Goal: Information Seeking & Learning: Find contact information

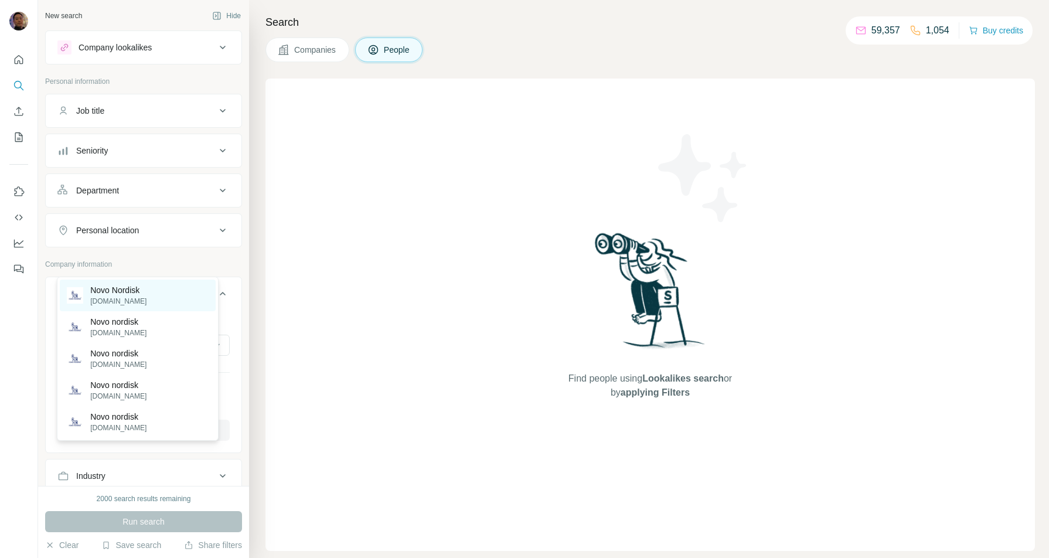
type input "**********"
click at [159, 295] on div "Novo Nordisk [DOMAIN_NAME]" at bounding box center [138, 296] width 156 height 32
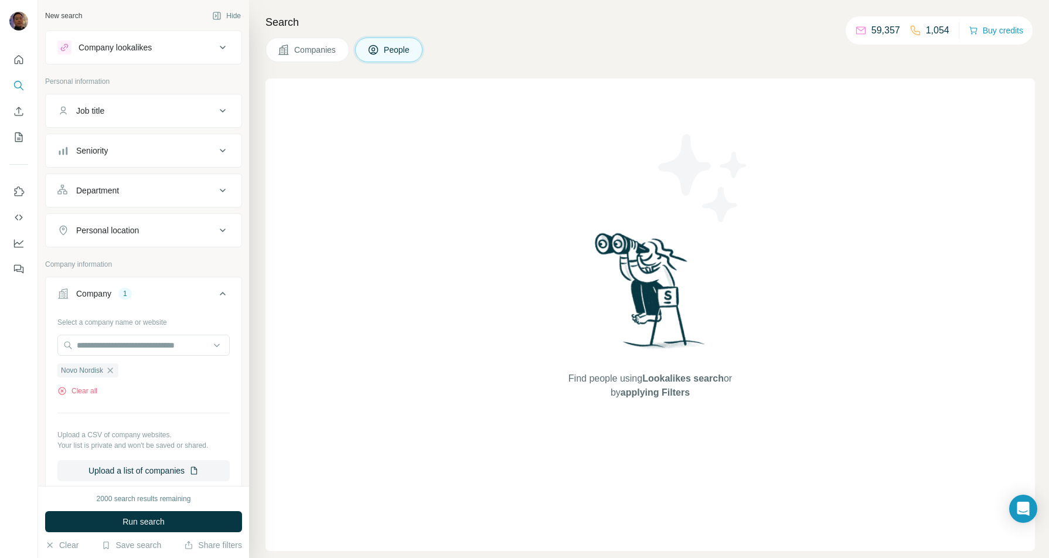
click at [122, 229] on div "Personal location" at bounding box center [107, 230] width 63 height 12
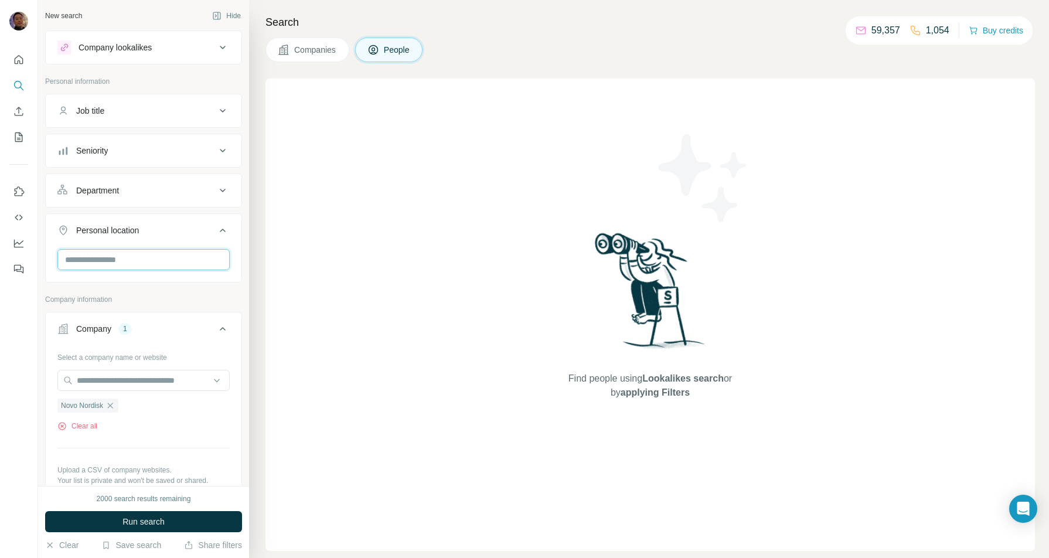
click at [114, 262] on input "text" at bounding box center [143, 259] width 172 height 21
type input "********"
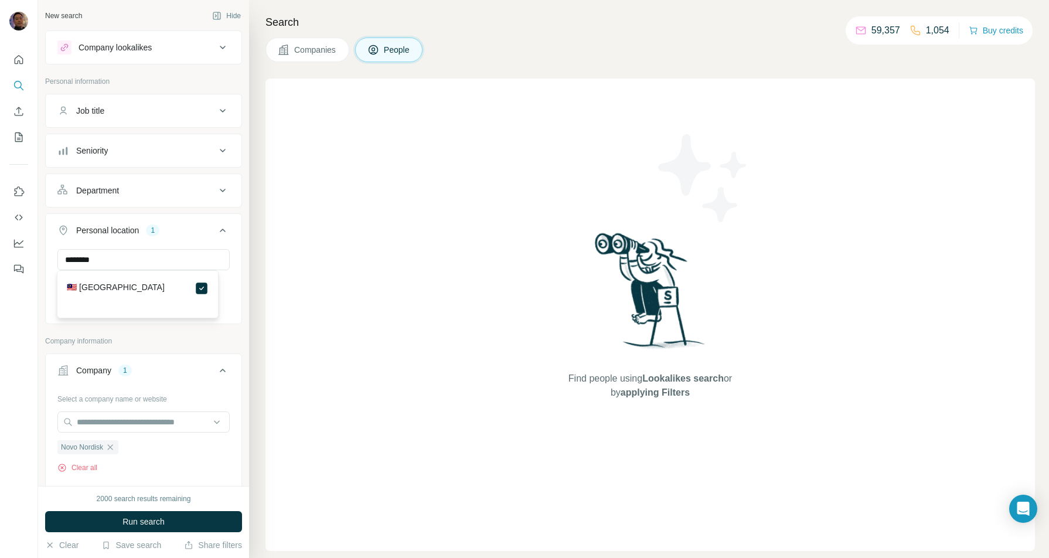
click at [151, 527] on button "Run search" at bounding box center [143, 521] width 197 height 21
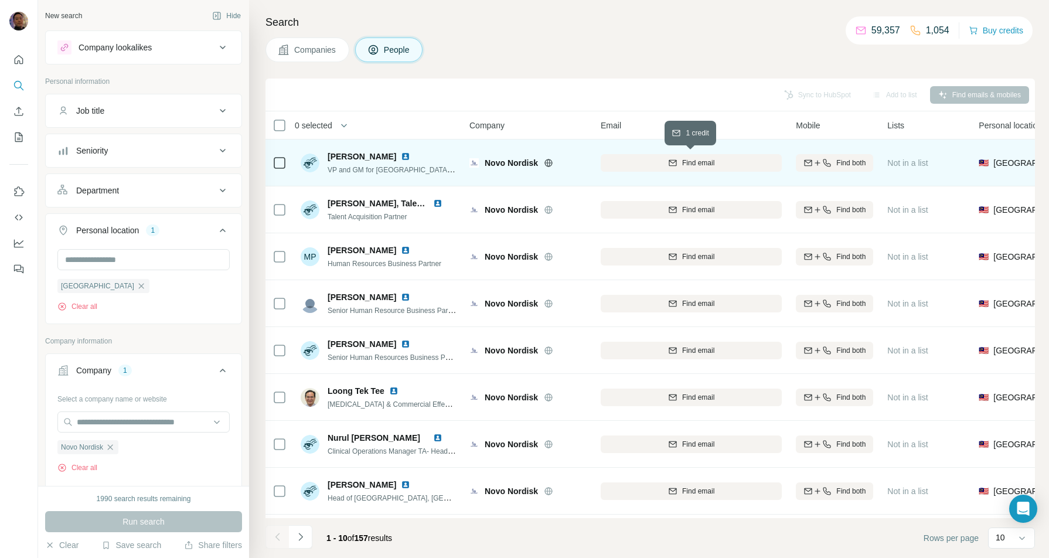
click at [704, 156] on button "Find email" at bounding box center [691, 163] width 181 height 18
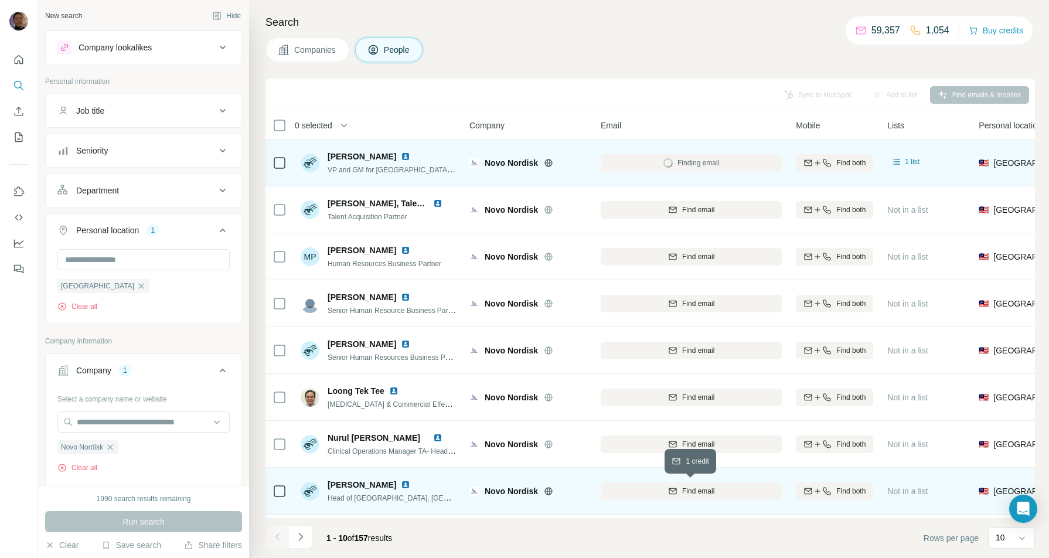
click at [701, 490] on span "Find email" at bounding box center [698, 491] width 32 height 11
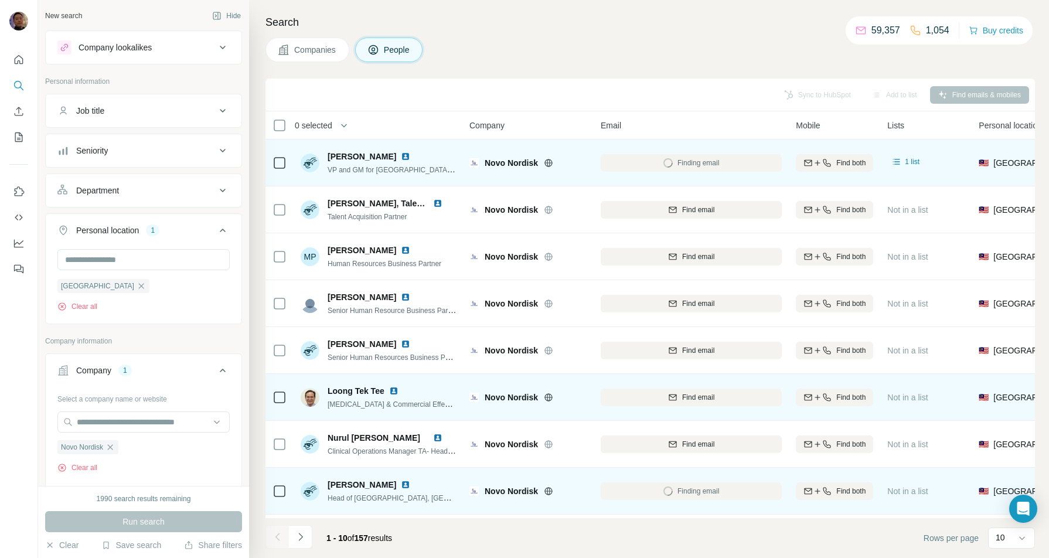
scroll to position [97, 0]
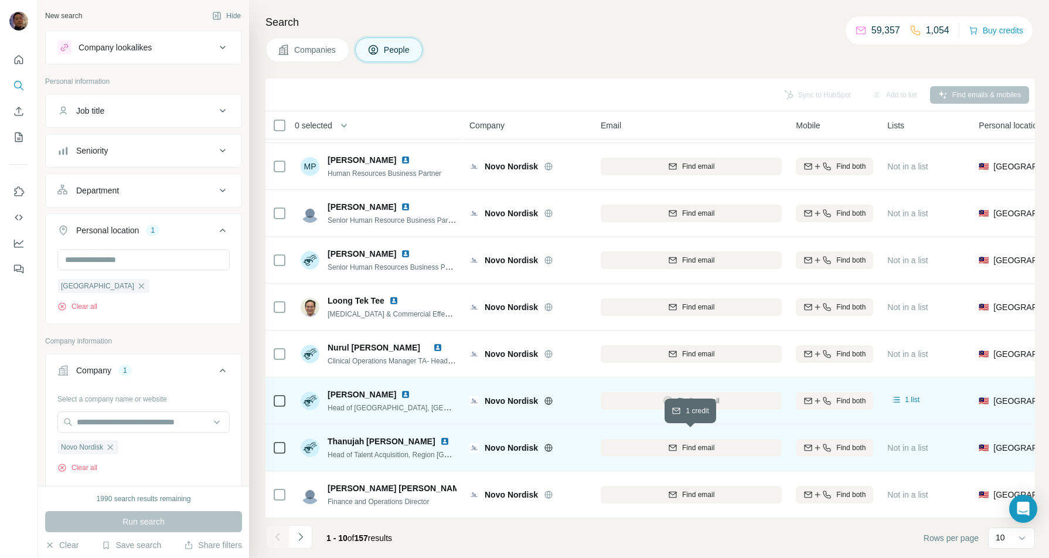
click at [710, 442] on span "Find email" at bounding box center [698, 447] width 32 height 11
click at [124, 182] on button "Department" at bounding box center [144, 190] width 196 height 28
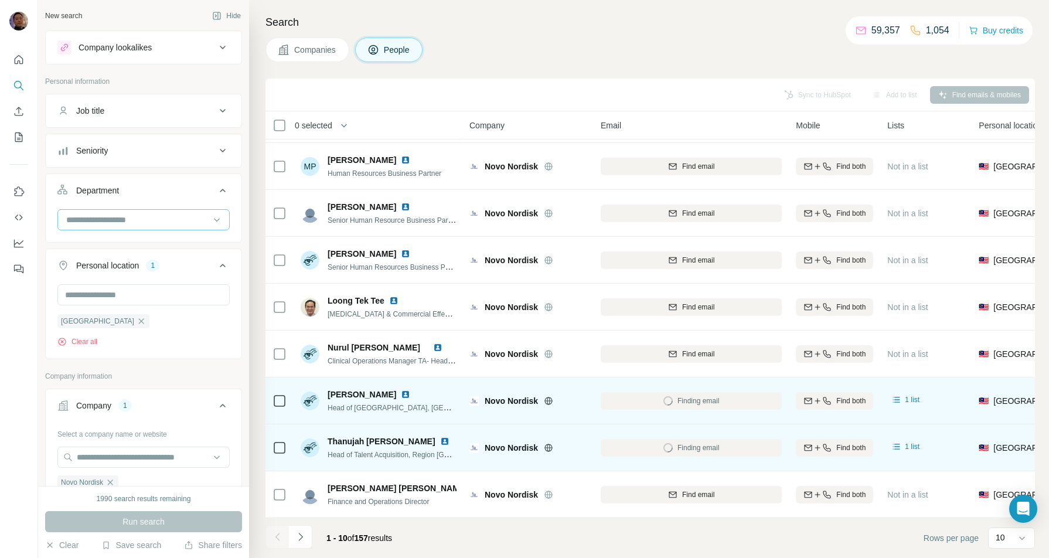
click at [130, 220] on input at bounding box center [137, 219] width 145 height 13
type input "**"
click at [132, 241] on p "PR and Communications" at bounding box center [112, 244] width 91 height 12
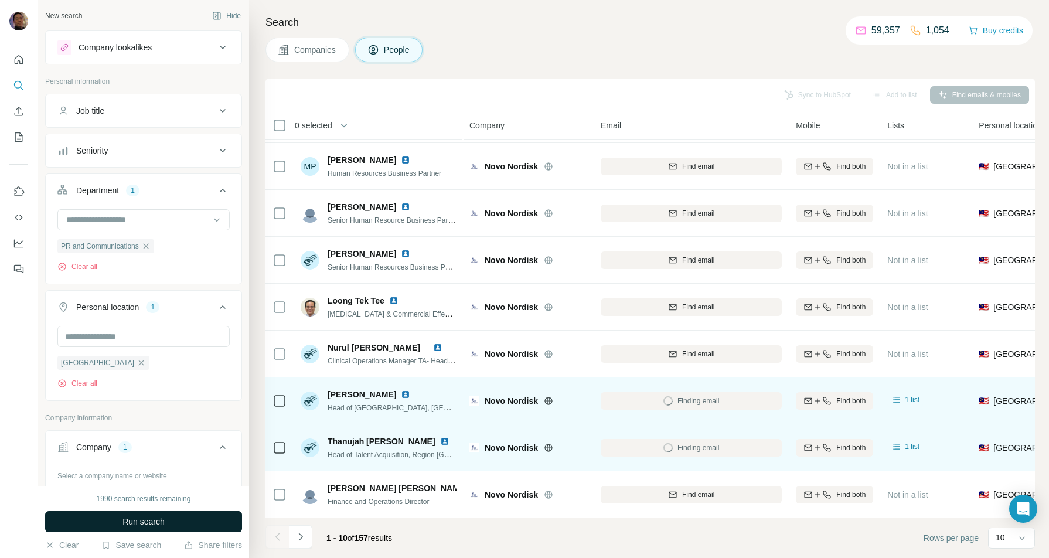
click at [157, 519] on span "Run search" at bounding box center [143, 522] width 42 height 12
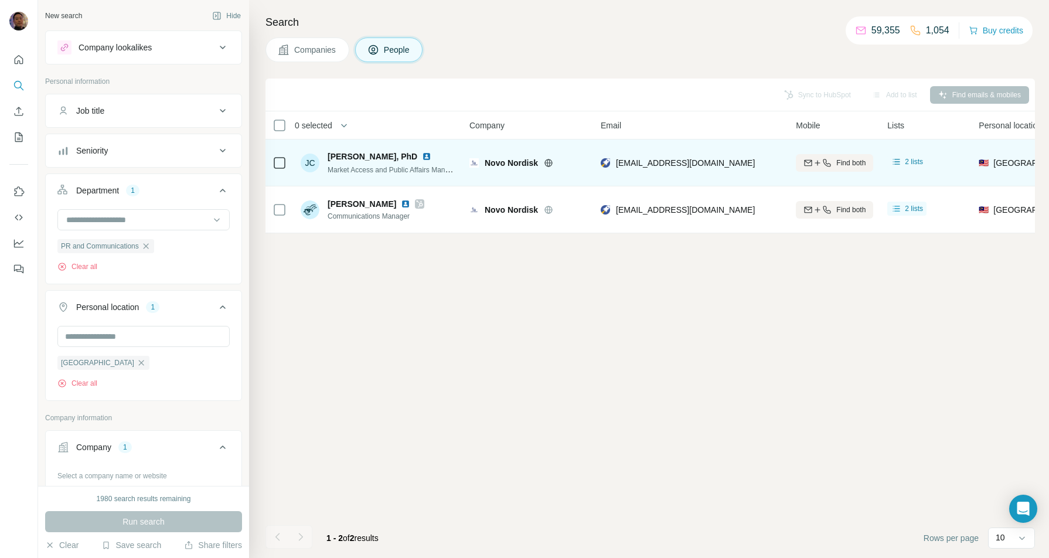
click at [422, 156] on img at bounding box center [426, 156] width 9 height 9
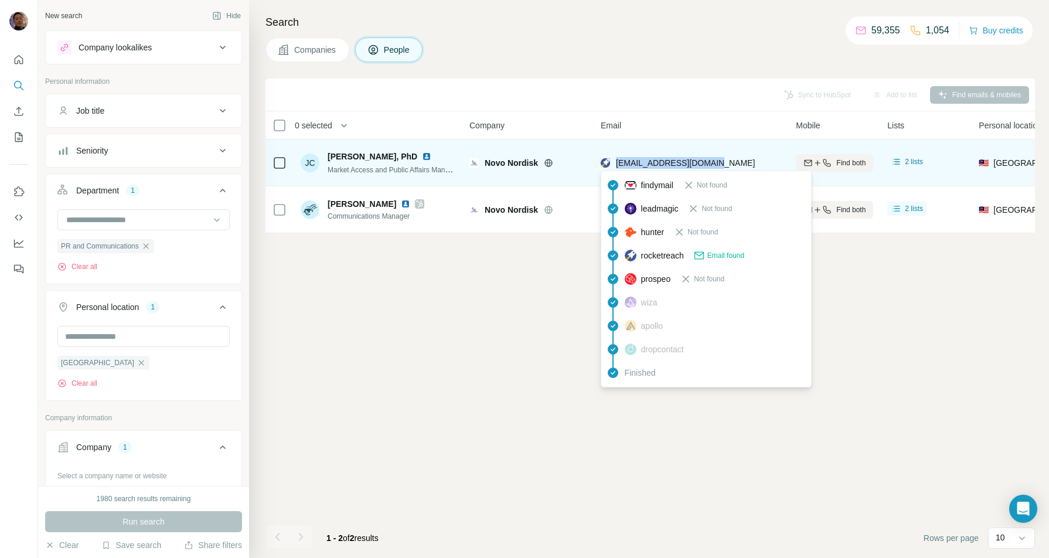
copy span "[EMAIL_ADDRESS][DOMAIN_NAME]"
drag, startPoint x: 723, startPoint y: 161, endPoint x: 614, endPoint y: 162, distance: 109.6
click at [614, 162] on div "[EMAIL_ADDRESS][DOMAIN_NAME]" at bounding box center [691, 162] width 181 height 32
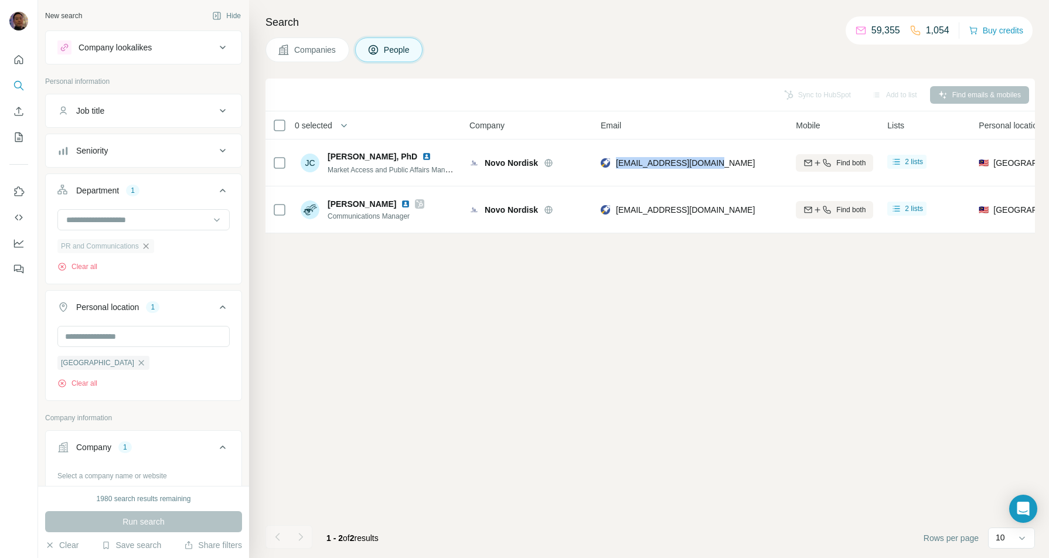
click at [148, 244] on icon "button" at bounding box center [145, 245] width 5 height 5
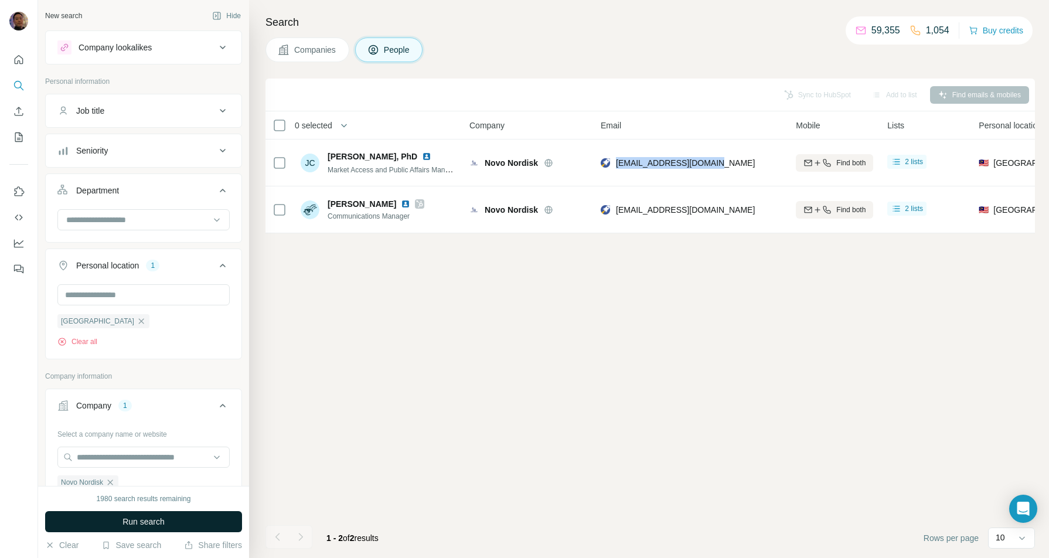
click at [181, 523] on button "Run search" at bounding box center [143, 521] width 197 height 21
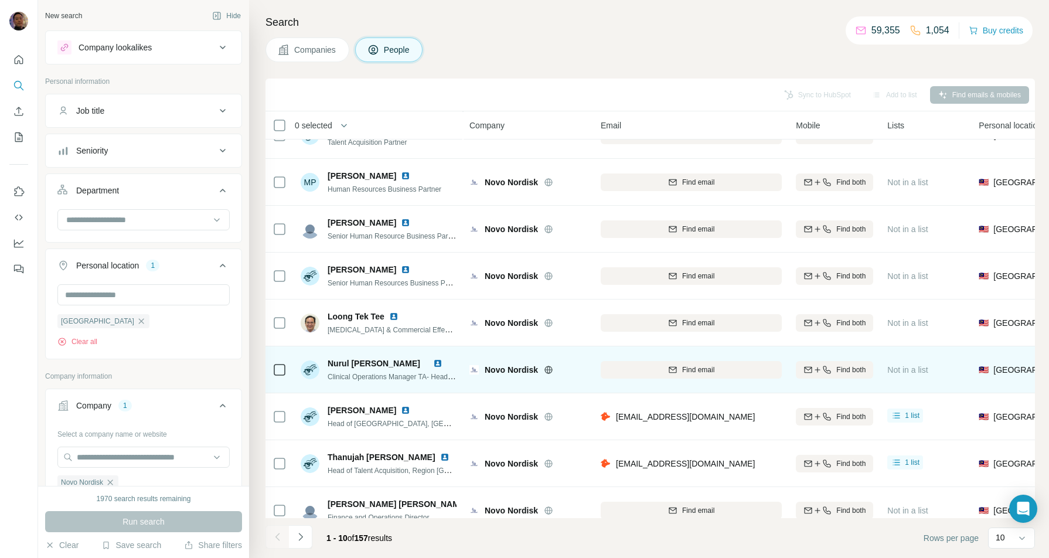
scroll to position [97, 0]
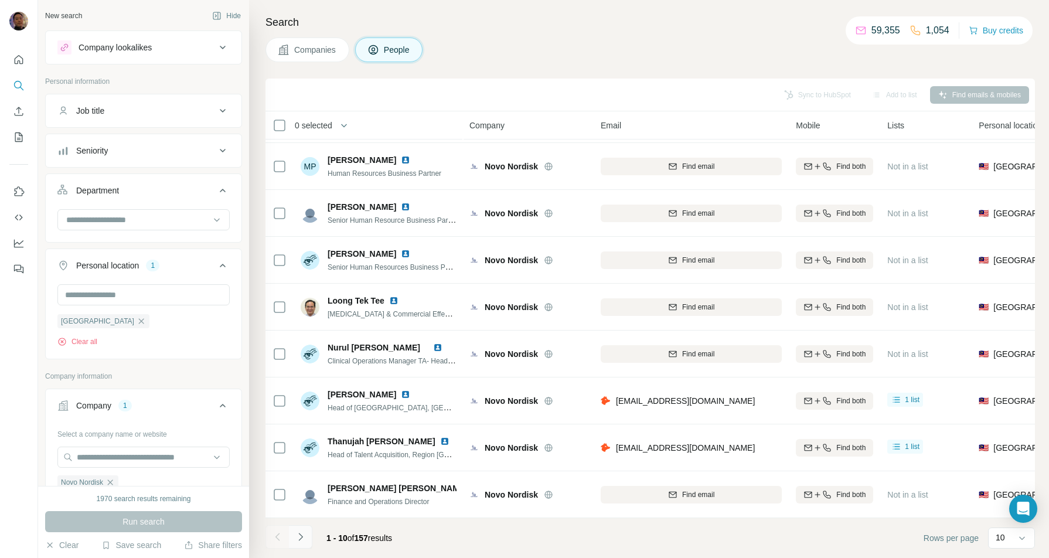
click at [301, 538] on icon "Navigate to next page" at bounding box center [300, 537] width 4 height 8
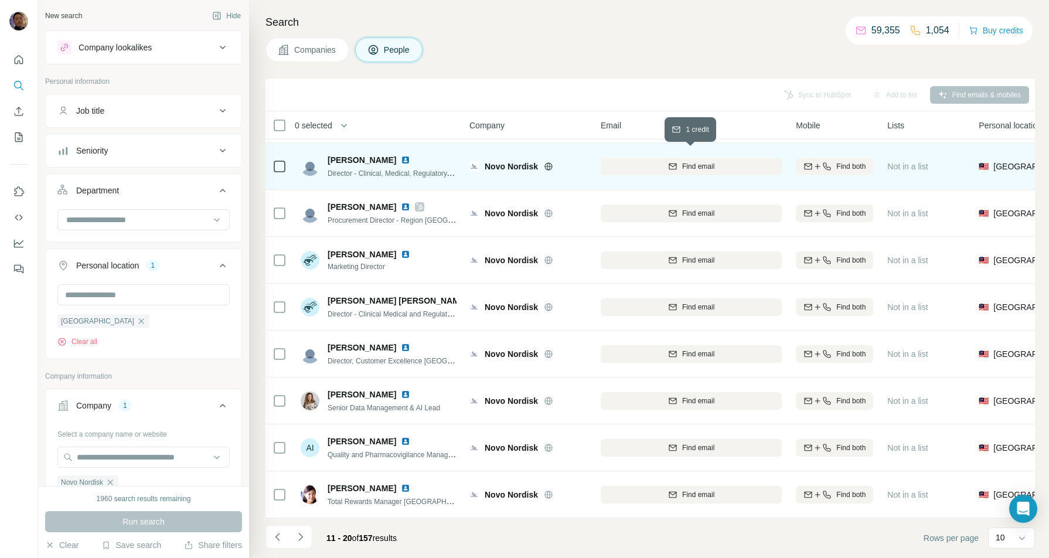
click at [700, 161] on span "Find email" at bounding box center [698, 166] width 32 height 11
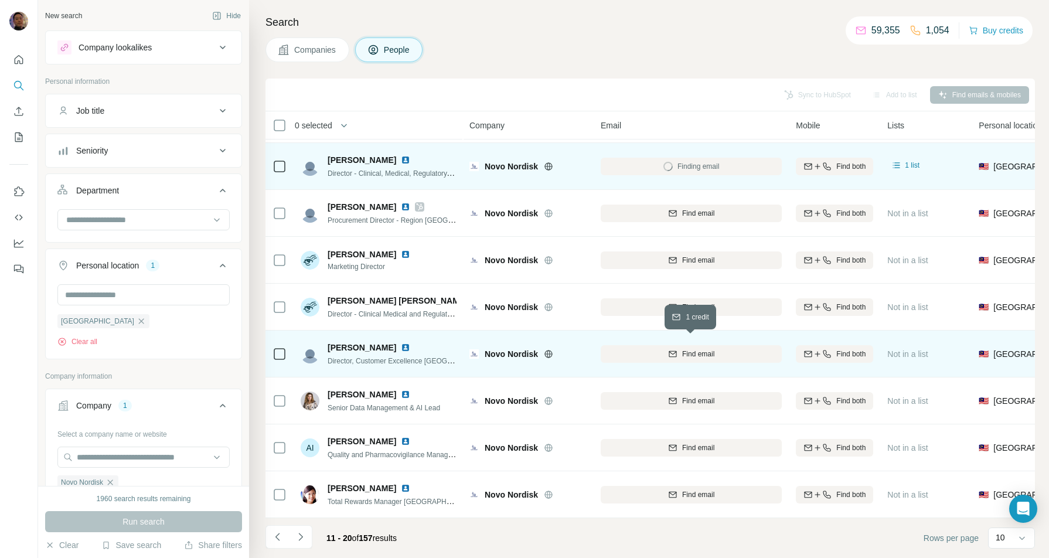
click at [693, 349] on span "Find email" at bounding box center [698, 354] width 32 height 11
